Goal: Book appointment/travel/reservation

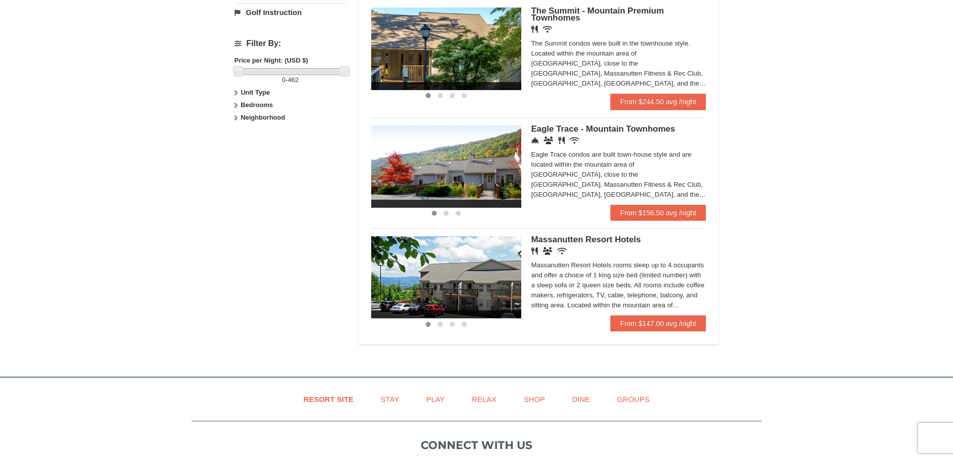
scroll to position [346, 0]
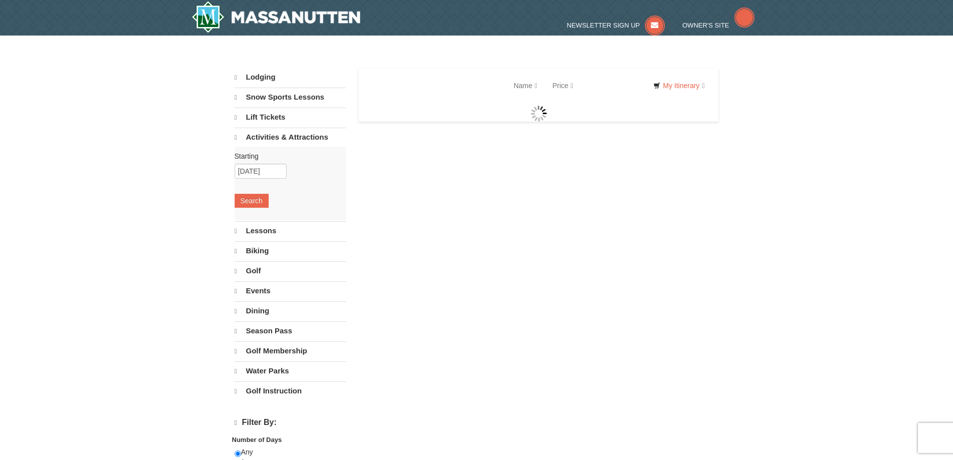
select select "9"
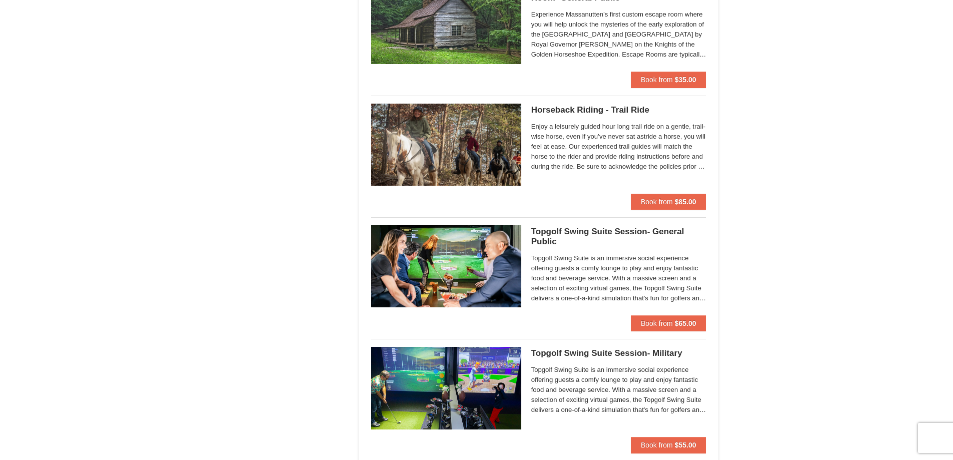
scroll to position [951, 0]
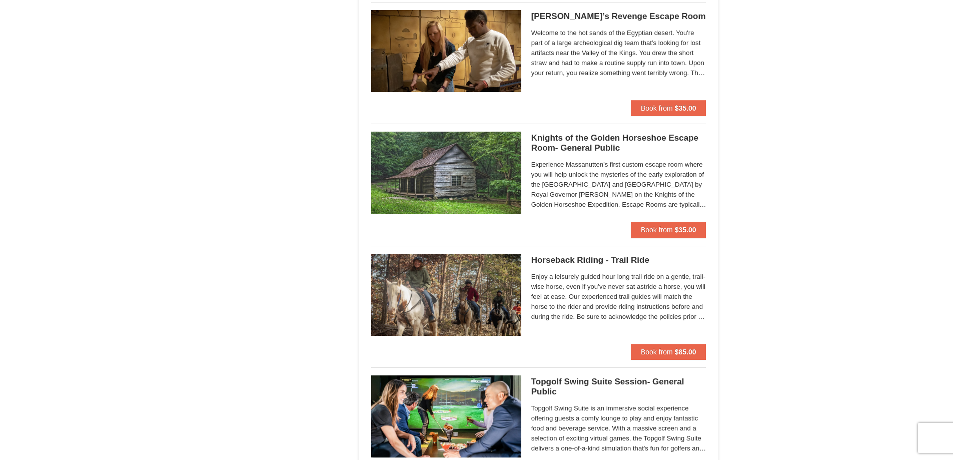
click at [589, 261] on h5 "Horseback Riding - Trail Ride [GEOGRAPHIC_DATA][PERSON_NAME] Stable and Petting…" at bounding box center [619, 260] width 175 height 10
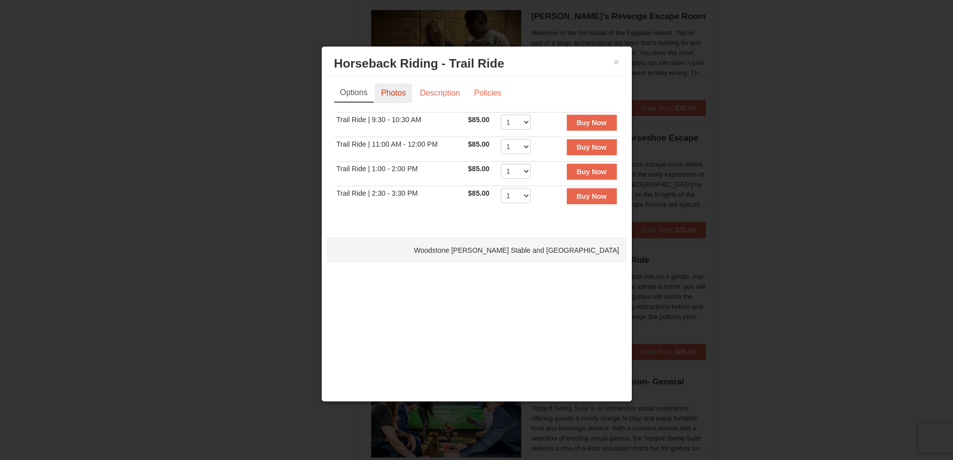
click at [393, 94] on link "Photos" at bounding box center [394, 93] width 38 height 19
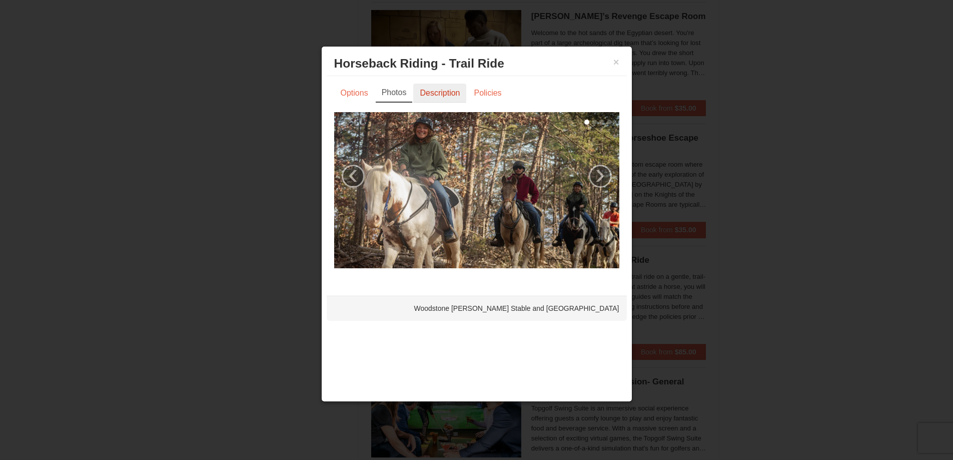
click at [424, 94] on link "Description" at bounding box center [439, 93] width 53 height 19
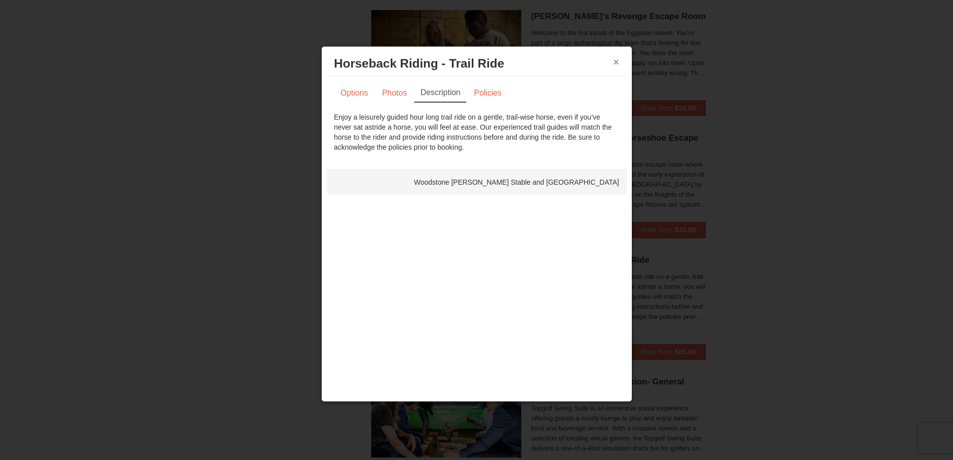
click at [614, 63] on button "×" at bounding box center [617, 62] width 6 height 10
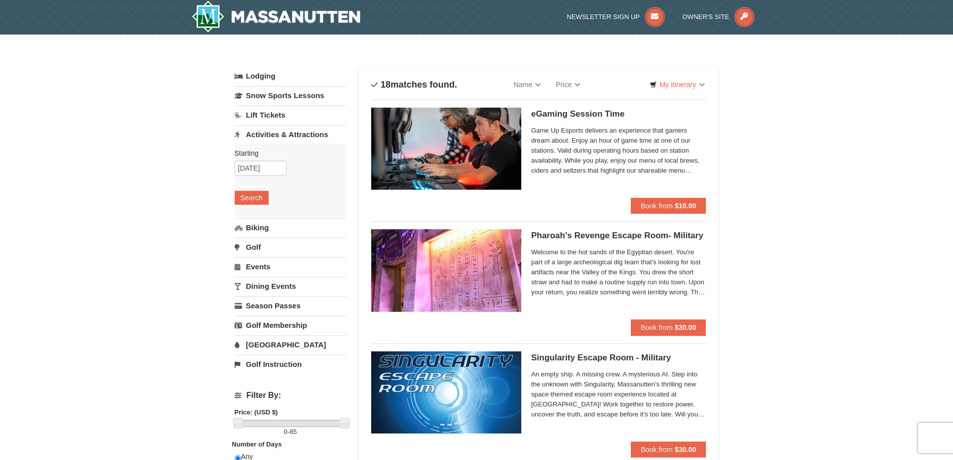
scroll to position [0, 0]
